Goal: Transaction & Acquisition: Book appointment/travel/reservation

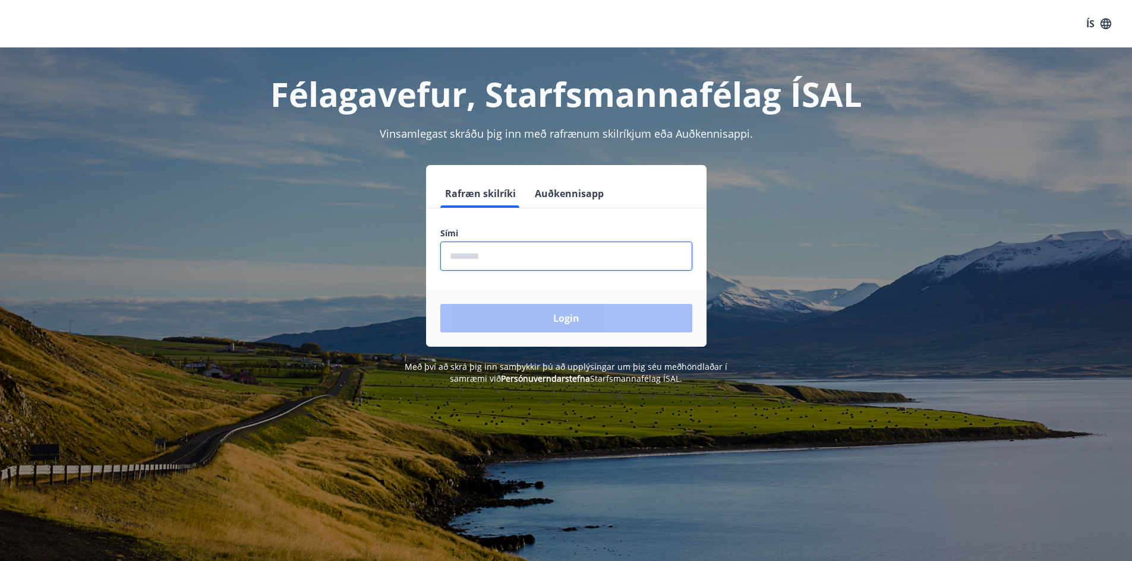
click at [519, 256] on input "phone" at bounding box center [566, 256] width 252 height 29
type input "********"
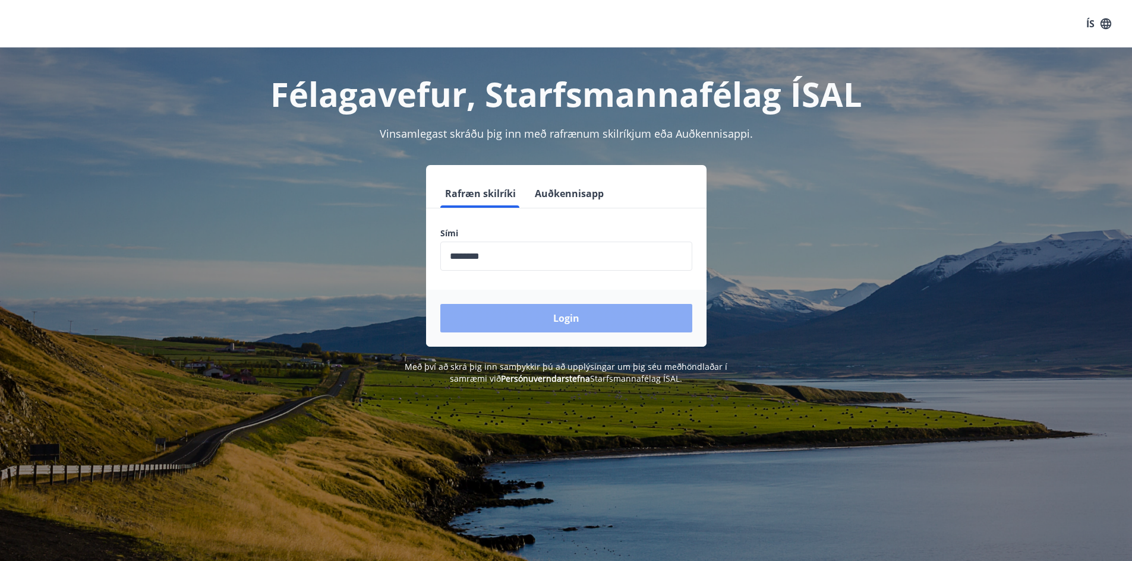
click at [527, 310] on button "Login" at bounding box center [566, 318] width 252 height 29
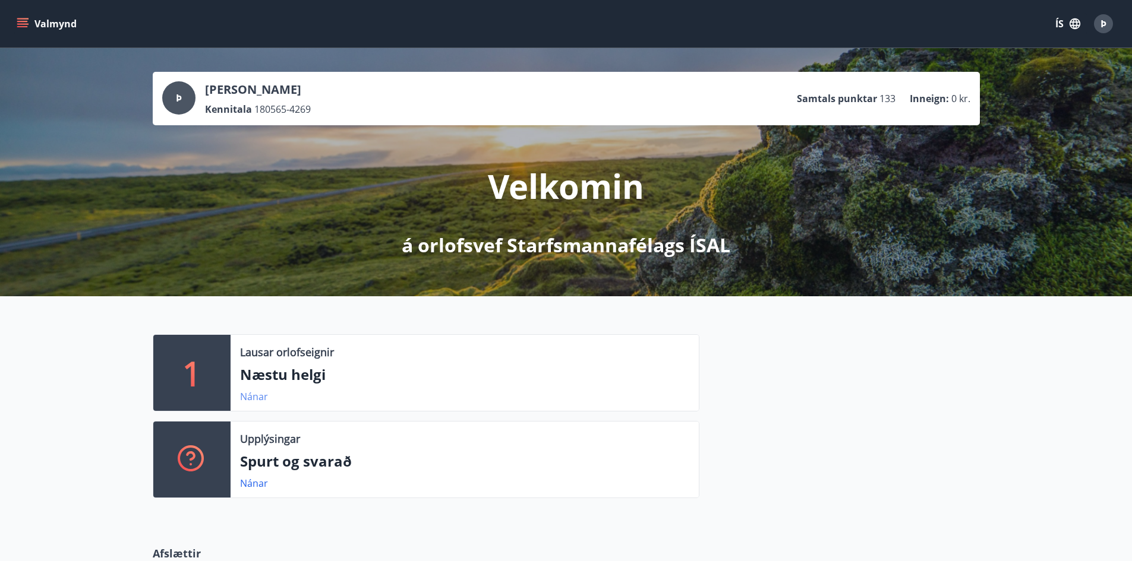
click at [248, 399] on link "Nánar" at bounding box center [254, 396] width 28 height 13
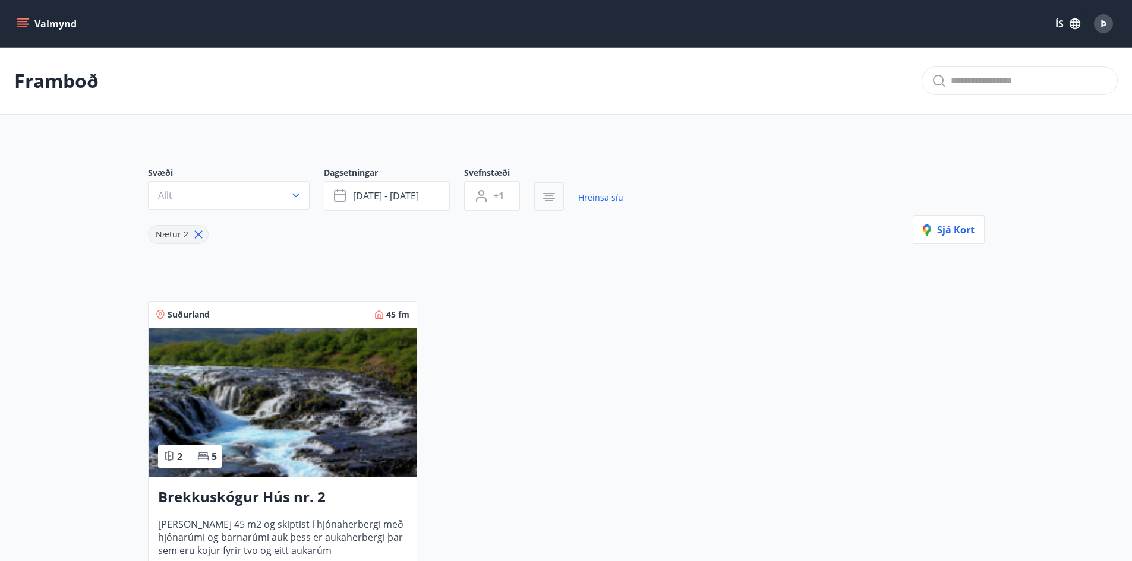
click at [548, 192] on icon "button" at bounding box center [549, 197] width 14 height 14
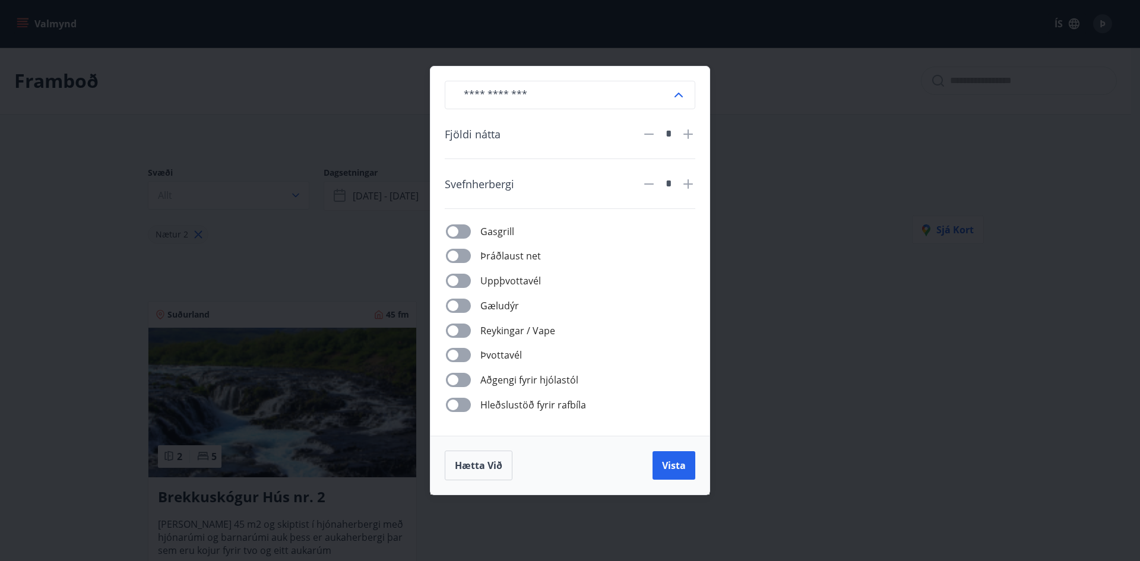
click at [846, 302] on div "​ Fjöldi nátta * Svefnherbergi * Gasgrill Þráðlaust net Uppþvottavél Gæludýr Re…" at bounding box center [570, 280] width 1140 height 561
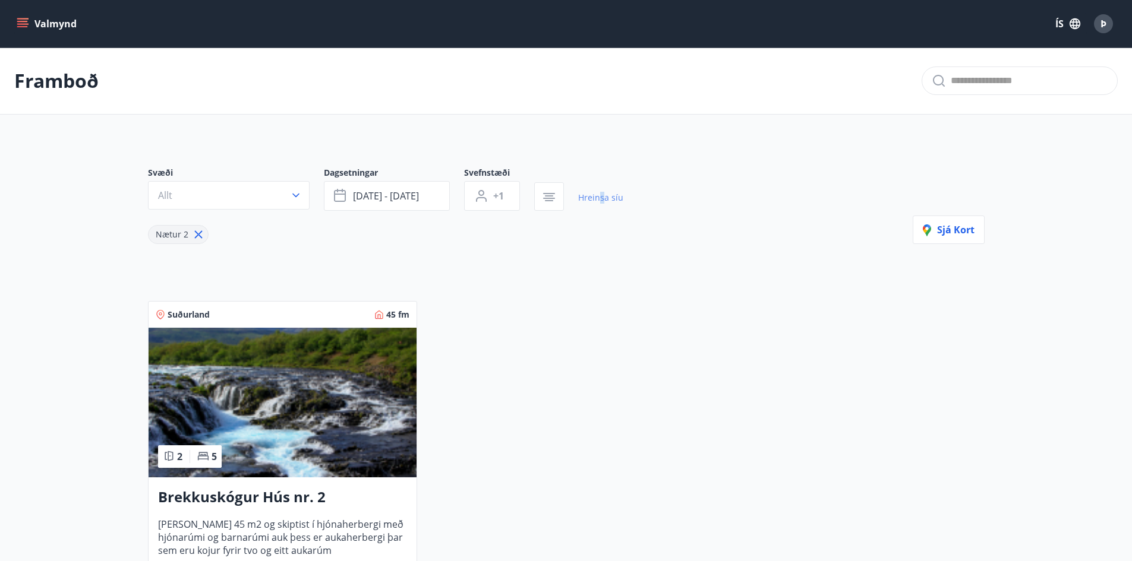
click at [601, 197] on link "Hreinsa síu" at bounding box center [600, 198] width 45 height 26
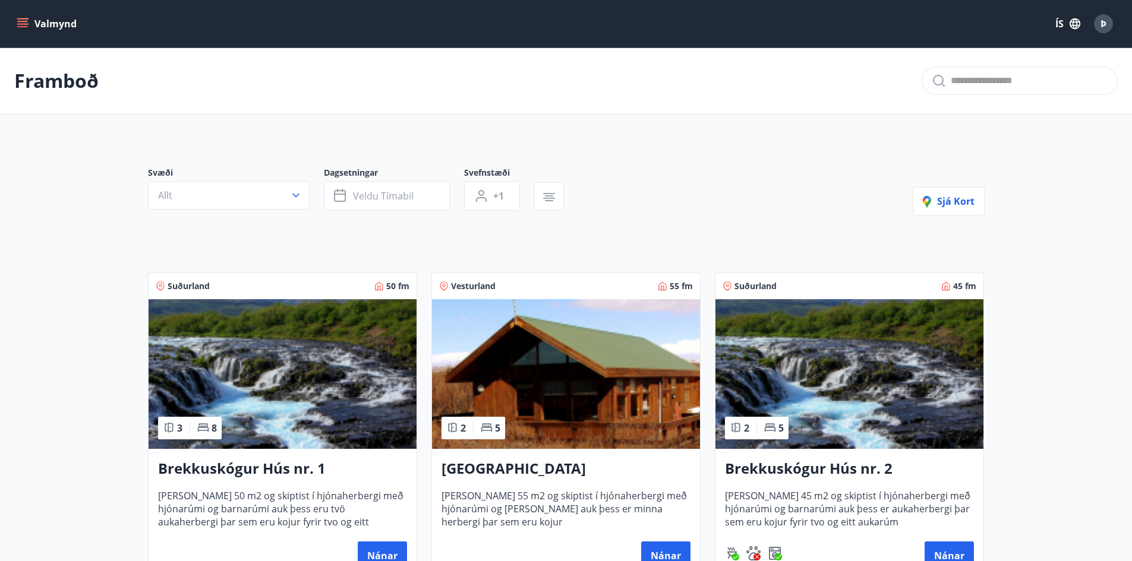
type input "*"
click at [385, 196] on span "Veldu tímabil" at bounding box center [383, 195] width 61 height 13
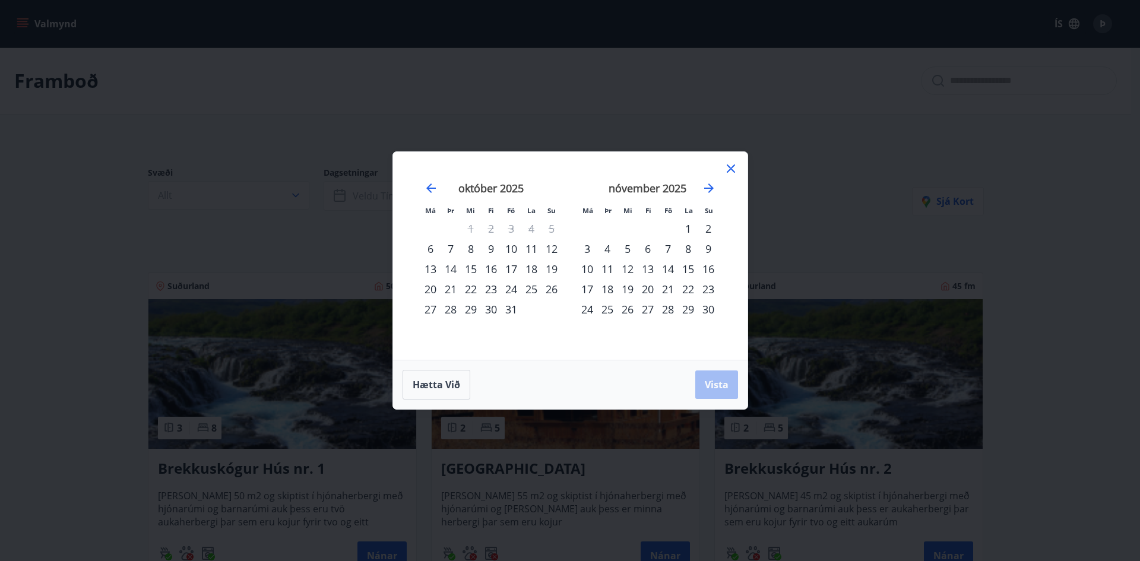
click at [668, 189] on strong "nóvember 2025" at bounding box center [648, 188] width 78 height 14
click at [733, 166] on icon at bounding box center [731, 169] width 8 height 8
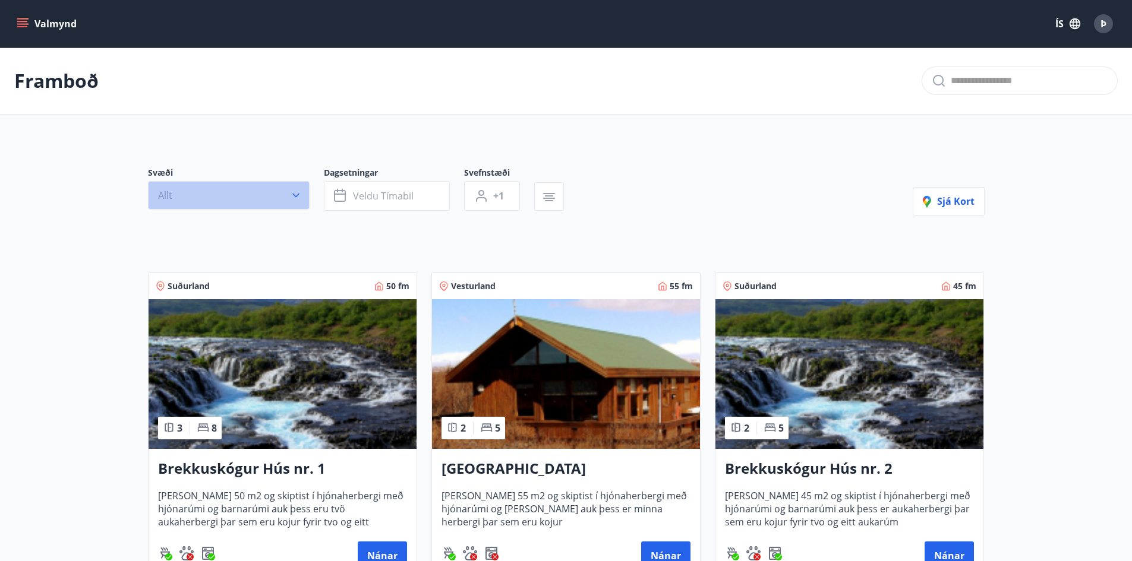
click at [293, 194] on icon "button" at bounding box center [295, 196] width 7 height 4
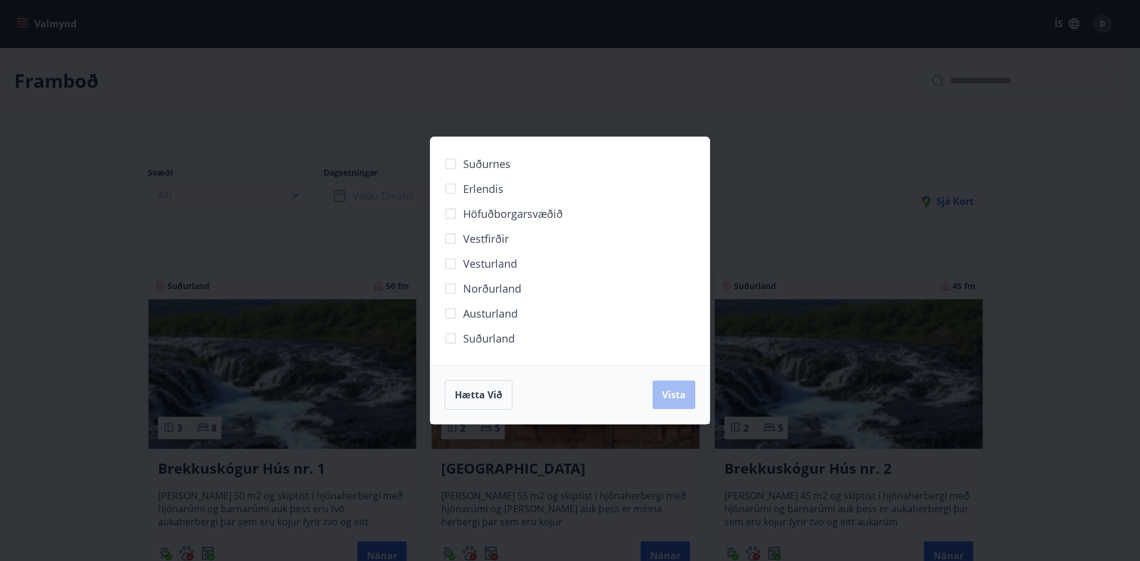
click at [777, 174] on div "Suðurnes Erlendis Höfuðborgarsvæðið Vestfirðir Vesturland Norðurland Austurland…" at bounding box center [570, 280] width 1140 height 561
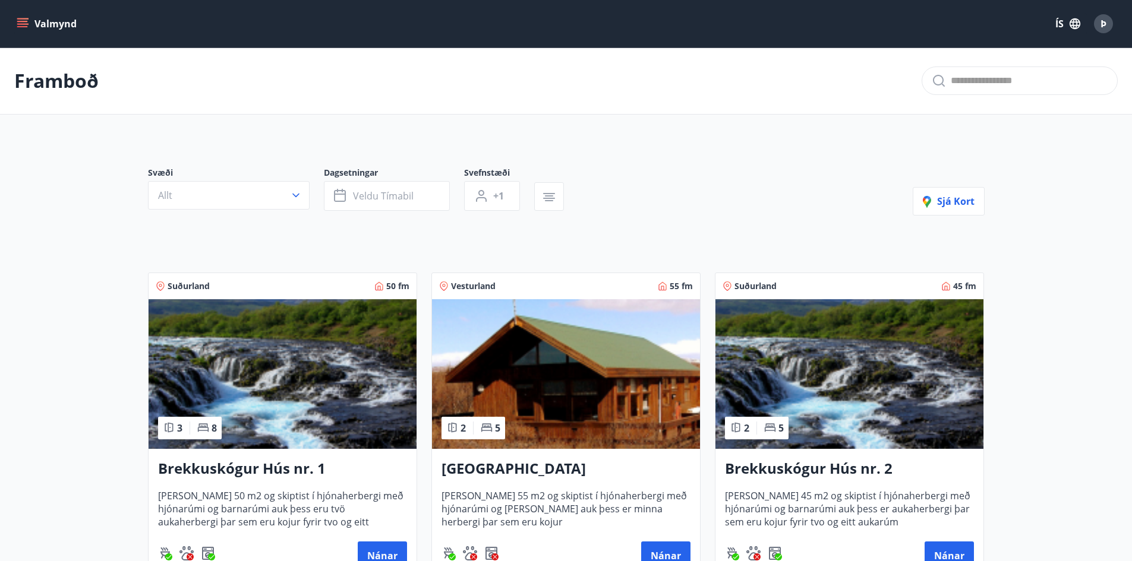
click at [489, 191] on button "+1" at bounding box center [492, 196] width 56 height 30
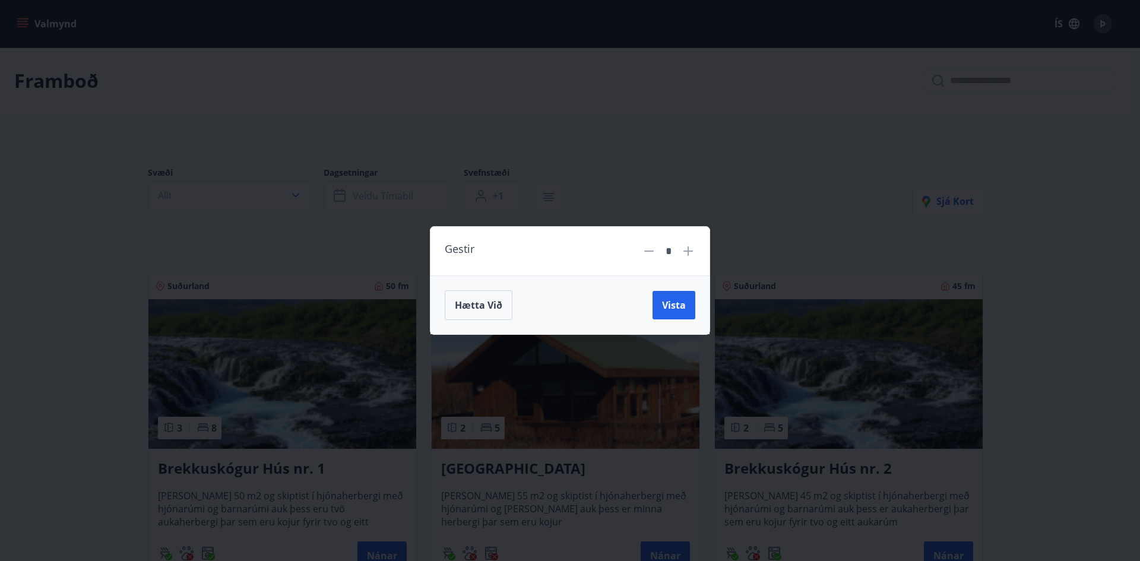
click at [526, 141] on div "Gestir * Hætta við Vista" at bounding box center [570, 280] width 1140 height 561
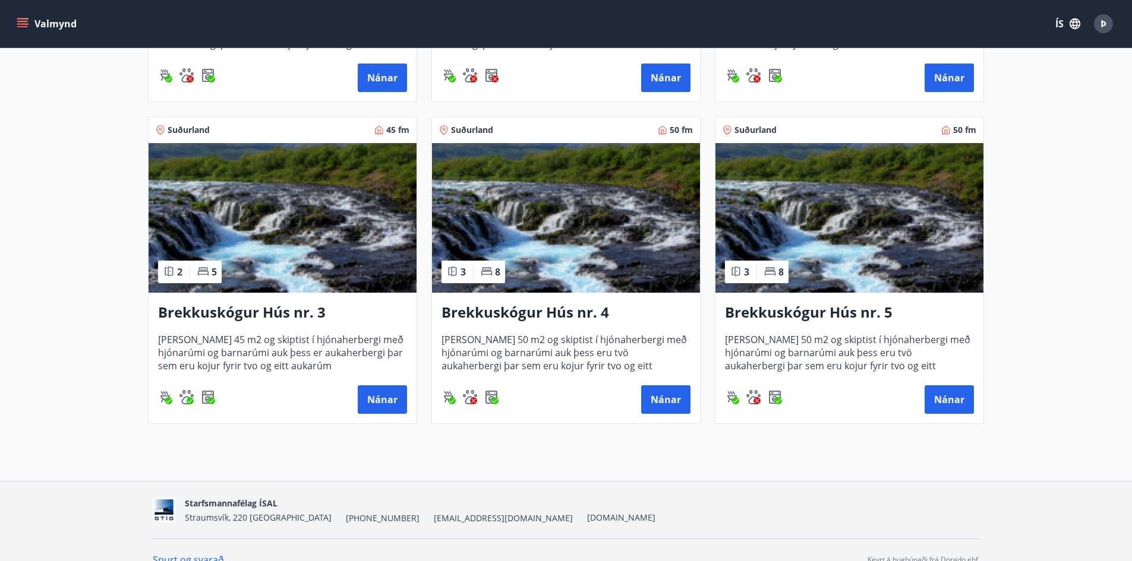
scroll to position [498, 0]
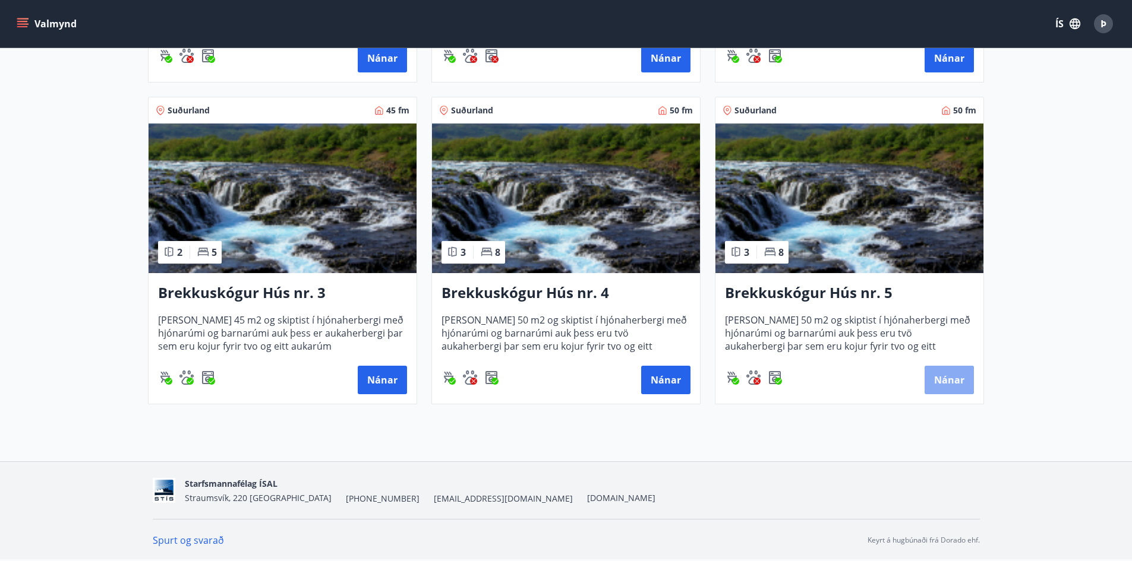
click at [943, 377] on button "Nánar" at bounding box center [948, 380] width 49 height 29
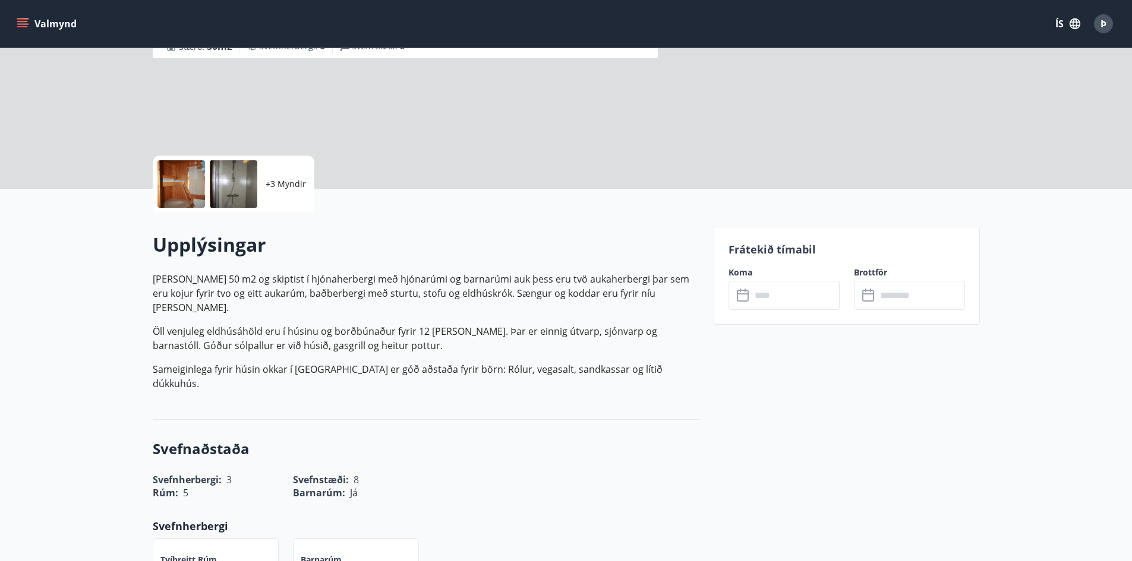
scroll to position [178, 0]
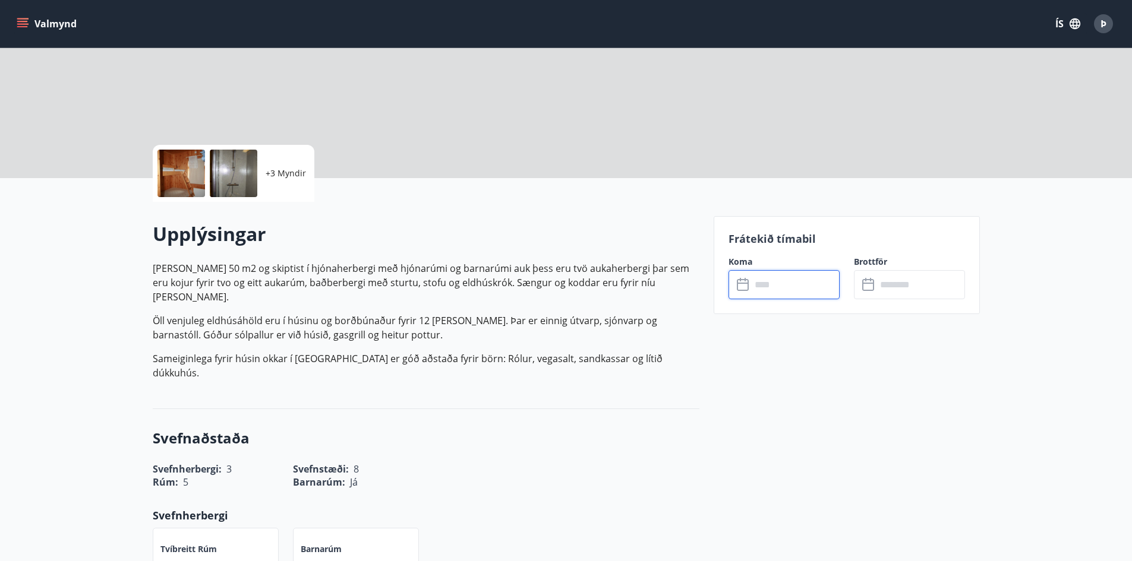
click at [787, 282] on input "text" at bounding box center [795, 284] width 89 height 29
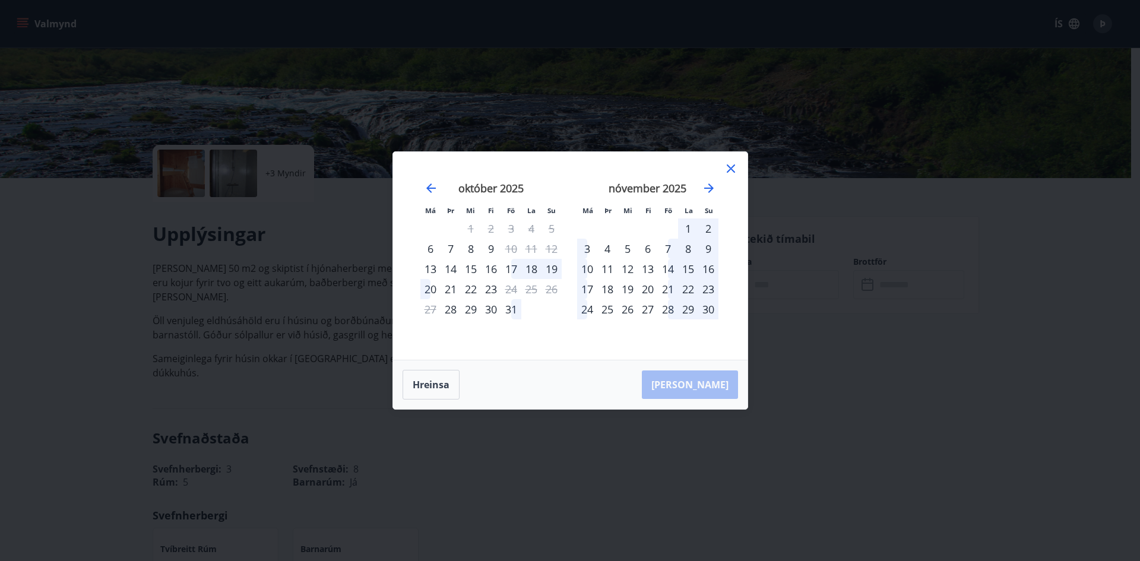
click at [699, 269] on div "16" at bounding box center [709, 269] width 20 height 20
click at [590, 287] on div "17" at bounding box center [587, 289] width 20 height 20
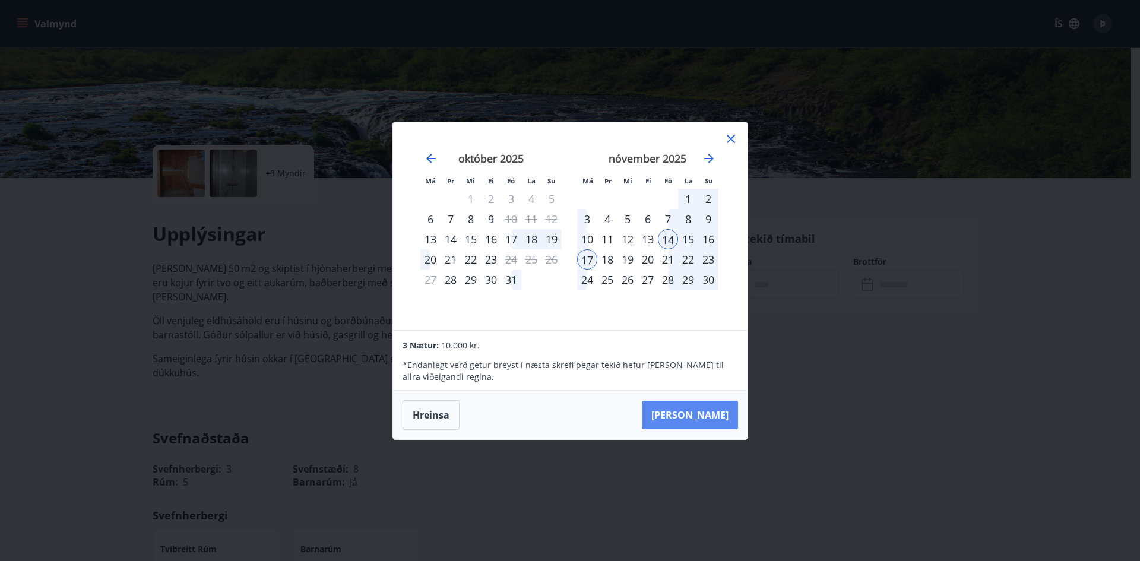
click at [713, 413] on button "Taka Frá" at bounding box center [690, 415] width 96 height 29
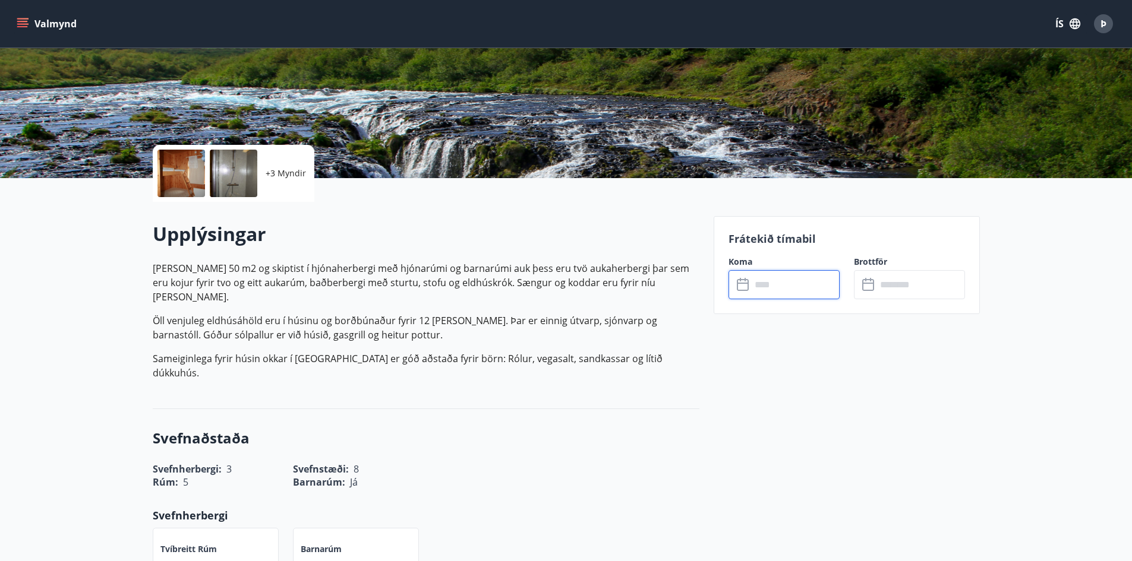
type input "******"
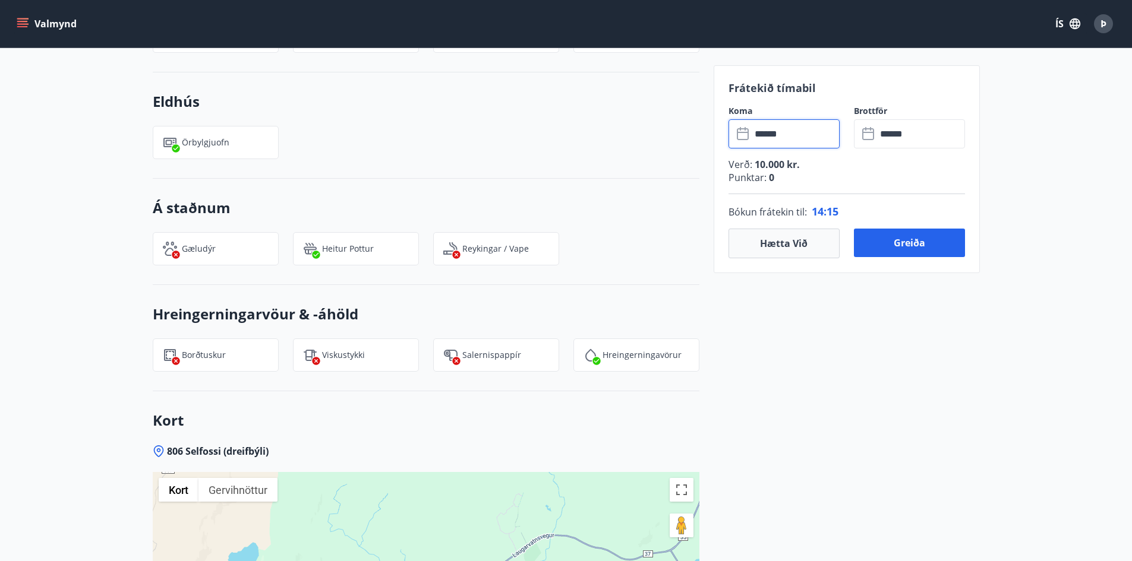
scroll to position [937, 0]
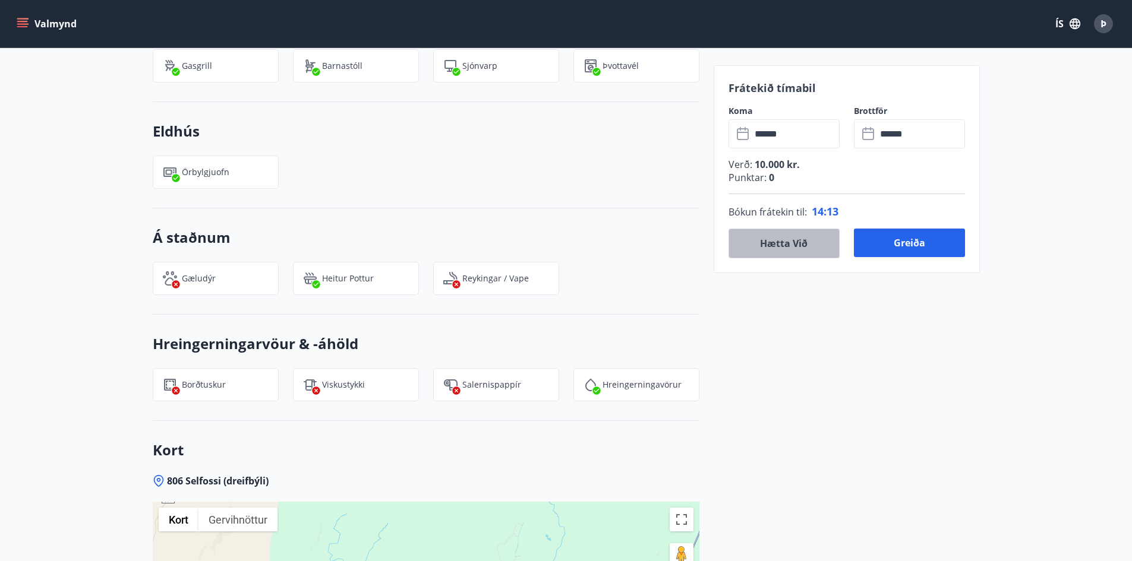
click at [791, 240] on button "Hætta við" at bounding box center [783, 244] width 111 height 30
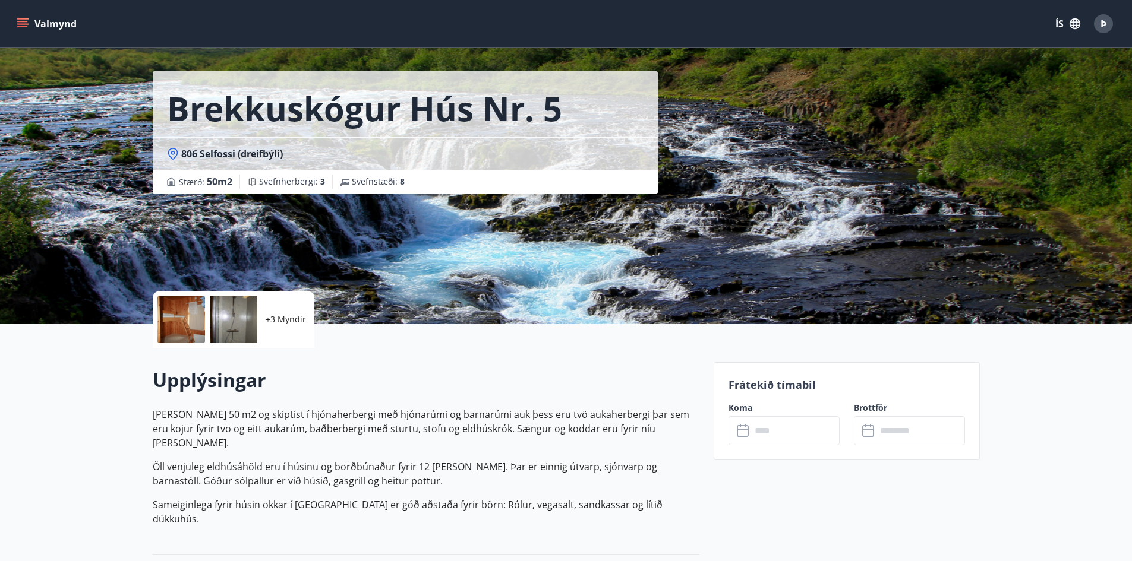
scroll to position [0, 0]
